Goal: Transaction & Acquisition: Download file/media

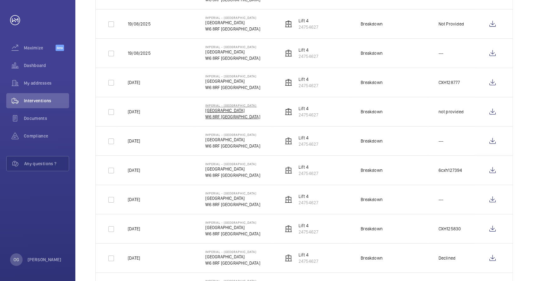
scroll to position [105, 0]
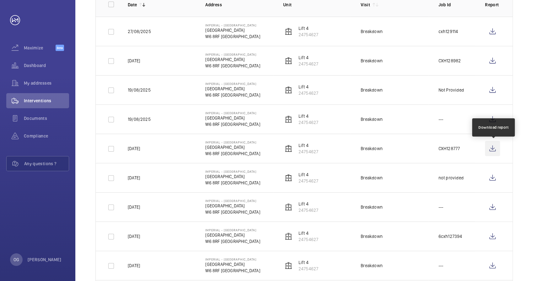
click at [493, 147] on wm-front-icon-button at bounding box center [492, 148] width 15 height 15
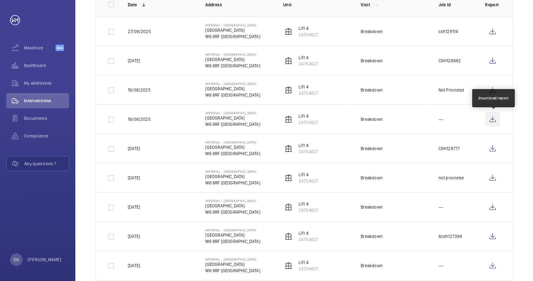
click at [496, 119] on wm-front-icon-button at bounding box center [492, 119] width 15 height 15
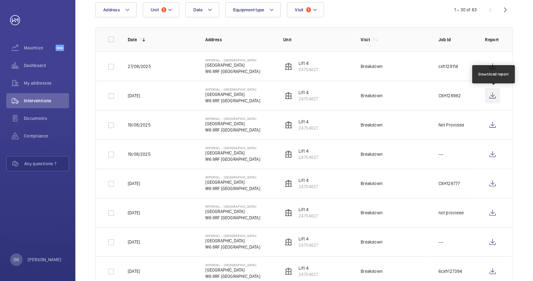
click at [494, 98] on wm-front-icon-button at bounding box center [492, 95] width 15 height 15
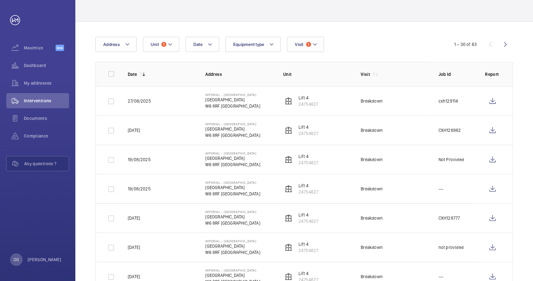
scroll to position [35, 0]
click at [493, 132] on wm-front-icon-button at bounding box center [492, 130] width 15 height 15
